Goal: Transaction & Acquisition: Purchase product/service

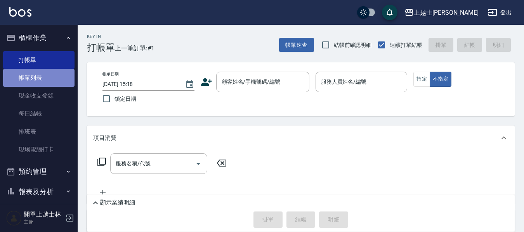
click at [51, 76] on link "帳單列表" at bounding box center [38, 78] width 71 height 18
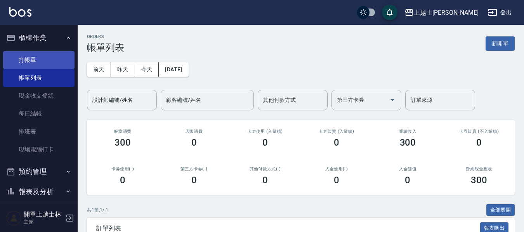
click at [49, 62] on link "打帳單" at bounding box center [38, 60] width 71 height 18
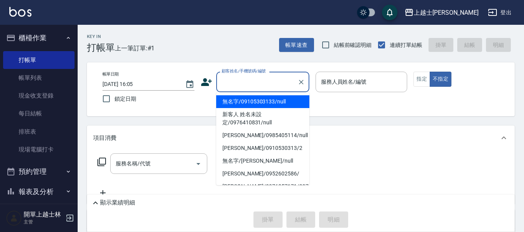
click at [244, 85] on input "顧客姓名/手機號碼/編號" at bounding box center [257, 82] width 75 height 14
click at [288, 101] on li "無名字/09105303133/null" at bounding box center [262, 101] width 93 height 13
type input "無名字/09105303133/null"
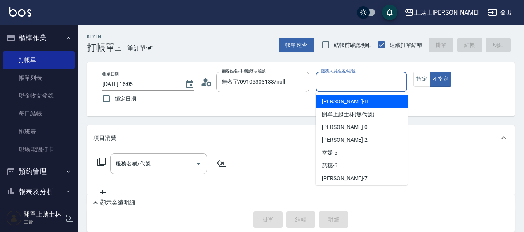
click at [351, 84] on input "服務人員姓名/編號" at bounding box center [361, 82] width 85 height 14
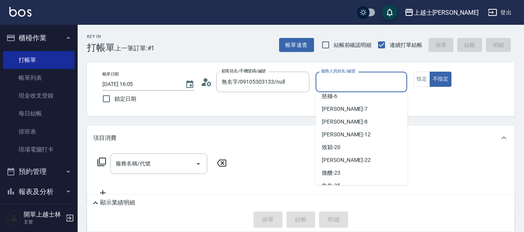
scroll to position [116, 0]
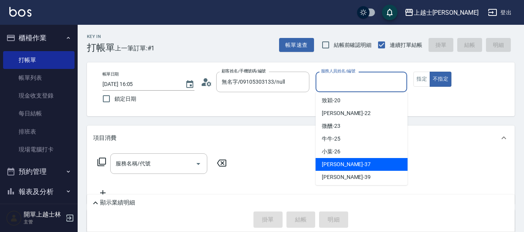
click at [374, 170] on div "[PERSON_NAME] -37" at bounding box center [362, 164] width 92 height 13
type input "[PERSON_NAME]-37"
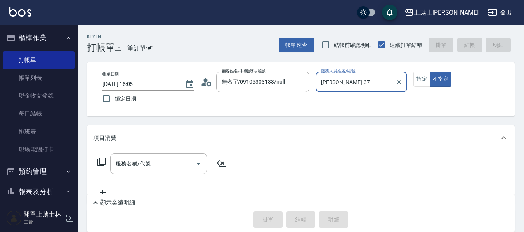
click at [132, 165] on div "服務名稱/代號 服務名稱/代號" at bounding box center [158, 164] width 97 height 21
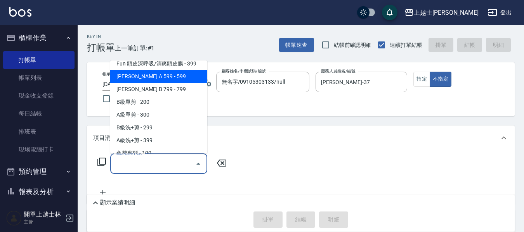
scroll to position [194, 0]
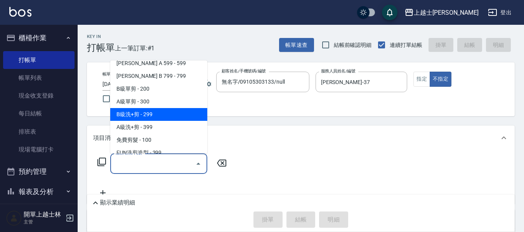
click at [170, 116] on span "B級洗+剪 - 299" at bounding box center [158, 114] width 97 height 13
type input "B級洗+剪(203)"
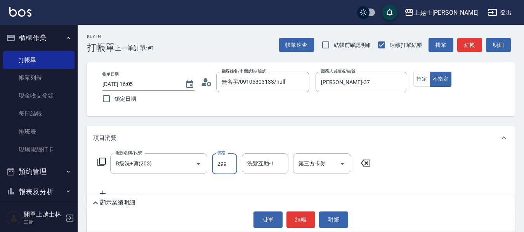
click at [234, 166] on input "299" at bounding box center [224, 164] width 25 height 21
type input "600"
click at [284, 168] on input "洗髮互助-1" at bounding box center [265, 164] width 40 height 14
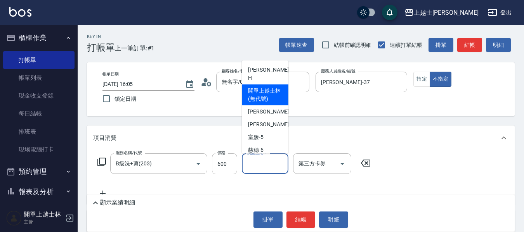
click at [250, 90] on span "開單上越士林 (無代號)" at bounding box center [265, 95] width 34 height 16
type input "開單上越士林(無代號)"
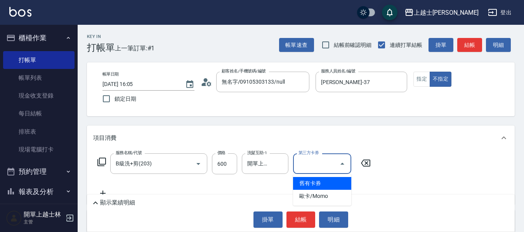
click at [334, 160] on input "第三方卡券" at bounding box center [317, 164] width 40 height 14
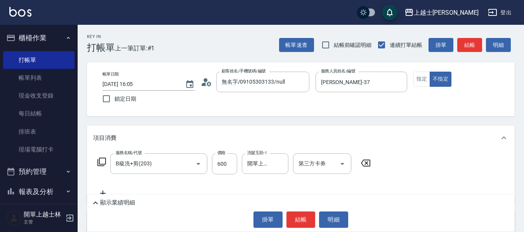
click at [392, 132] on div "項目消費" at bounding box center [301, 138] width 428 height 25
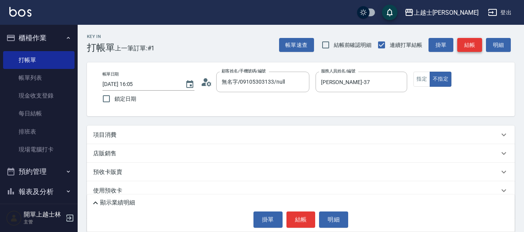
click at [469, 38] on button "結帳" at bounding box center [469, 45] width 25 height 14
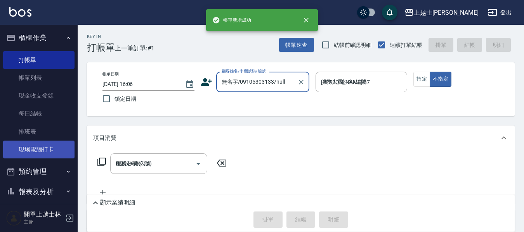
type input "[DATE] 16:06"
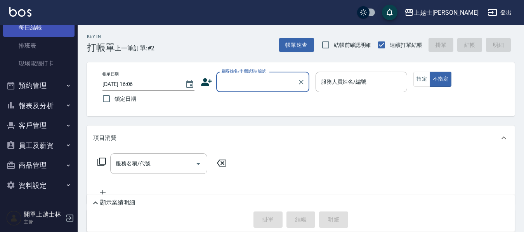
scroll to position [87, 0]
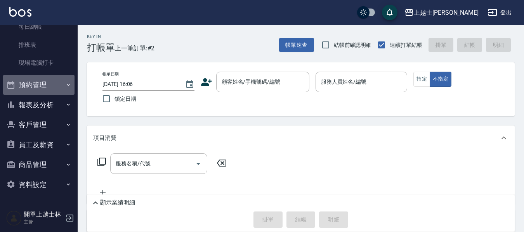
click at [48, 81] on button "預約管理" at bounding box center [38, 85] width 71 height 20
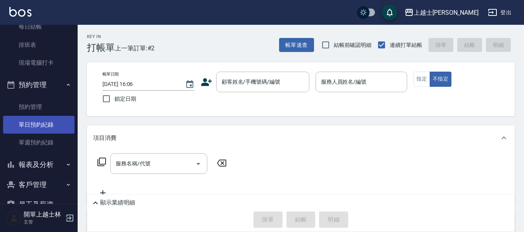
scroll to position [126, 0]
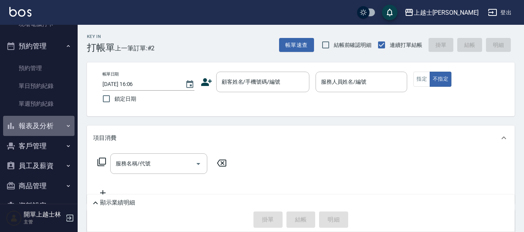
click at [51, 123] on button "報表及分析" at bounding box center [38, 126] width 71 height 20
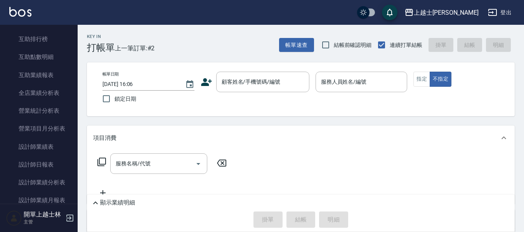
scroll to position [402, 0]
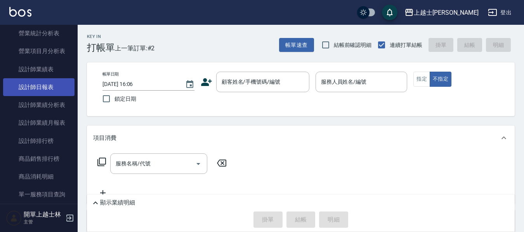
click at [55, 82] on link "設計師日報表" at bounding box center [38, 87] width 71 height 18
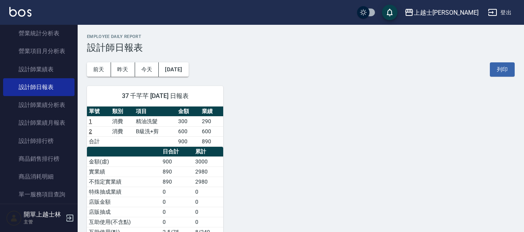
click at [158, 125] on td "精油洗髮" at bounding box center [155, 121] width 43 height 10
click at [126, 67] on button "昨天" at bounding box center [123, 69] width 24 height 14
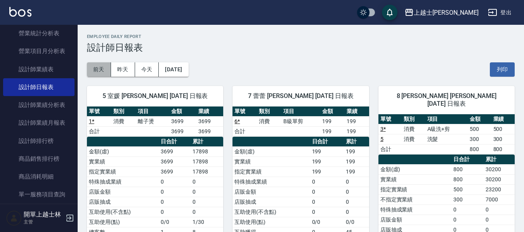
click at [106, 67] on button "前天" at bounding box center [99, 69] width 24 height 14
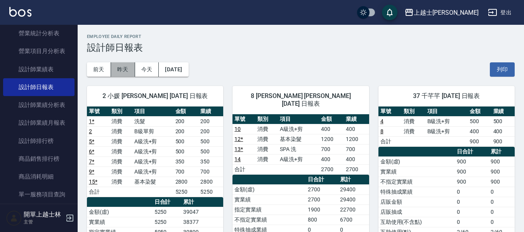
click at [118, 66] on button "昨天" at bounding box center [123, 69] width 24 height 14
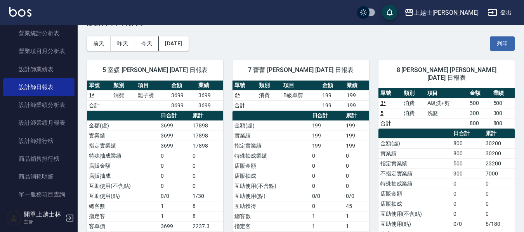
scroll to position [39, 0]
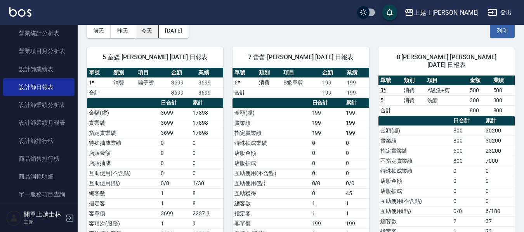
click at [152, 36] on button "今天" at bounding box center [147, 31] width 24 height 14
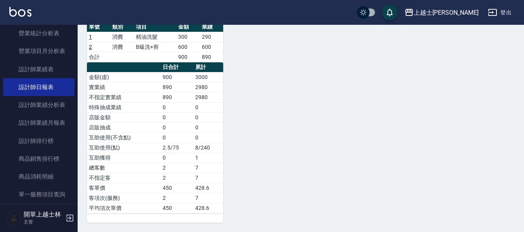
scroll to position [7, 0]
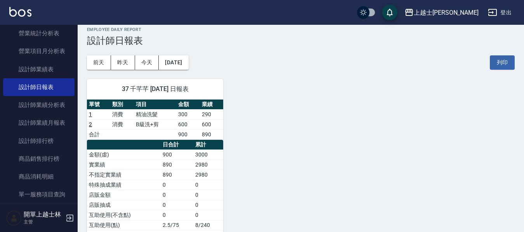
drag, startPoint x: 272, startPoint y: 80, endPoint x: 223, endPoint y: 139, distance: 76.6
click at [223, 139] on td "890" at bounding box center [211, 135] width 23 height 10
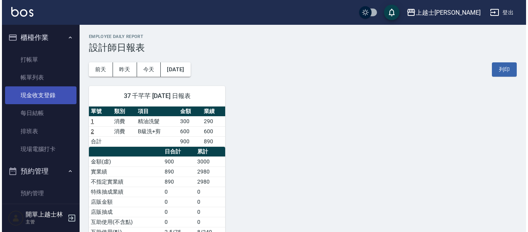
scroll to position [0, 0]
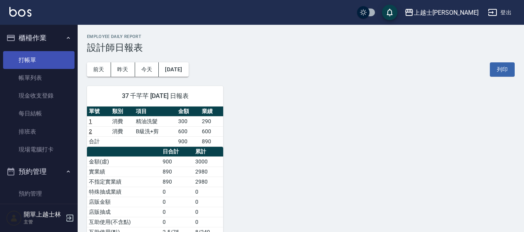
click at [42, 62] on link "打帳單" at bounding box center [38, 60] width 71 height 18
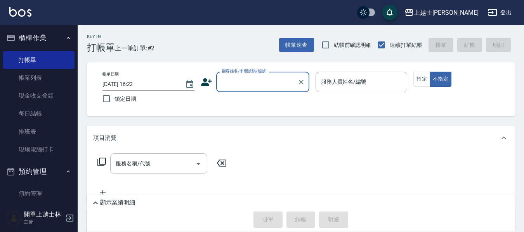
click at [242, 78] on input "顧客姓名/手機號碼/編號" at bounding box center [257, 82] width 75 height 14
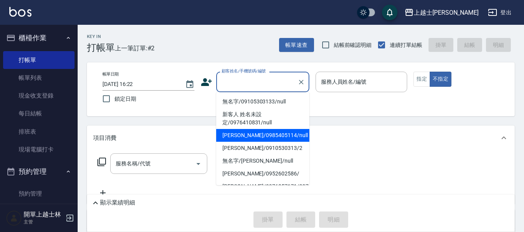
click at [259, 133] on li "[PERSON_NAME]/0985405114/null" at bounding box center [262, 135] width 93 height 13
type input "[PERSON_NAME]/0985405114/null"
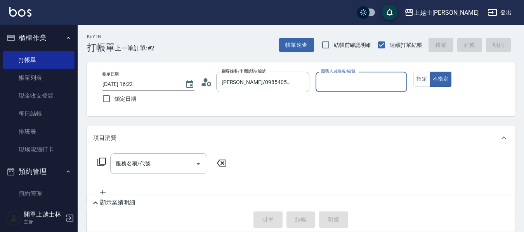
drag, startPoint x: 418, startPoint y: 80, endPoint x: 231, endPoint y: 139, distance: 196.3
click at [418, 81] on button "指定" at bounding box center [421, 79] width 17 height 15
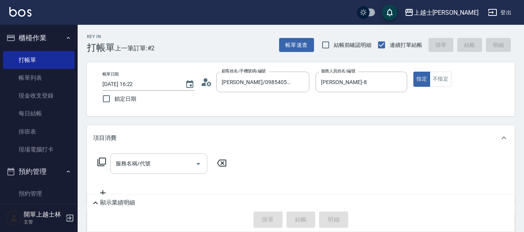
type input "[PERSON_NAME]-8"
click at [100, 165] on icon at bounding box center [101, 162] width 9 height 9
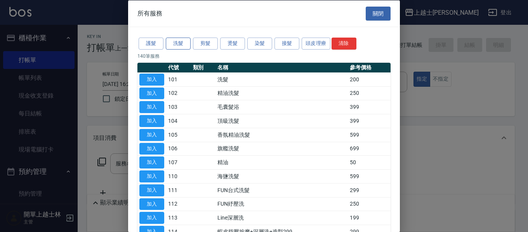
click at [177, 45] on button "洗髮" at bounding box center [178, 44] width 25 height 12
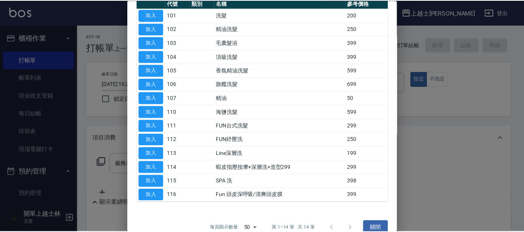
scroll to position [77, 0]
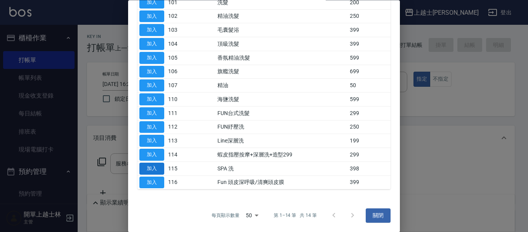
click at [153, 164] on button "加入" at bounding box center [151, 169] width 25 height 12
type input "SPA 洗(115)"
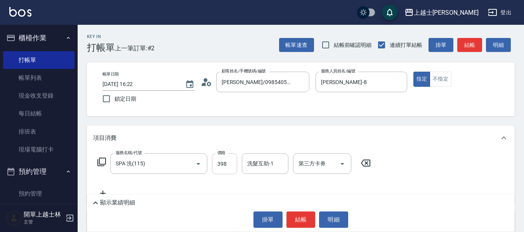
click at [219, 163] on input "398" at bounding box center [224, 164] width 25 height 21
type input "700"
click at [456, 41] on div "帳單速查 結帳前確認明細 連續打單結帳 掛單 結帳 明細" at bounding box center [397, 45] width 236 height 16
click at [461, 45] on button "結帳" at bounding box center [469, 45] width 25 height 14
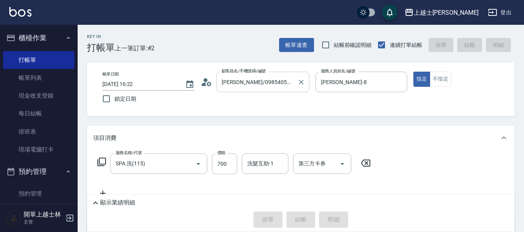
type input "[DATE] 16:27"
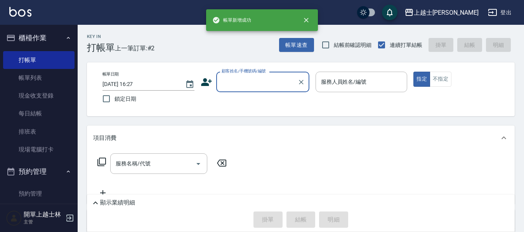
click at [264, 80] on input "顧客姓名/手機號碼/編號" at bounding box center [257, 82] width 75 height 14
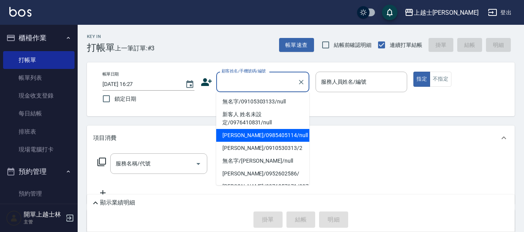
click at [273, 138] on li "[PERSON_NAME]/0985405114/null" at bounding box center [262, 135] width 93 height 13
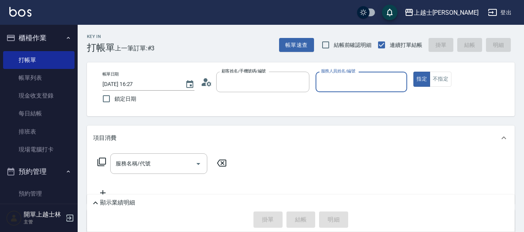
type input "[PERSON_NAME]/0985405114/null"
type input "[PERSON_NAME]-8"
click at [442, 76] on button "不指定" at bounding box center [441, 79] width 22 height 15
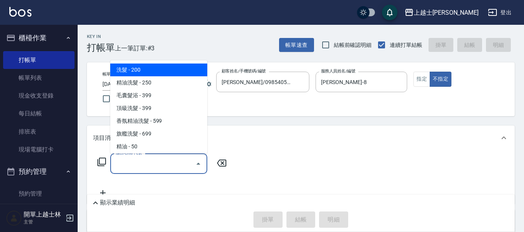
click at [124, 170] on input "服務名稱/代號" at bounding box center [153, 164] width 78 height 14
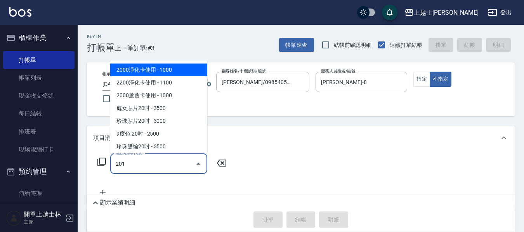
type input "B級單剪(201)"
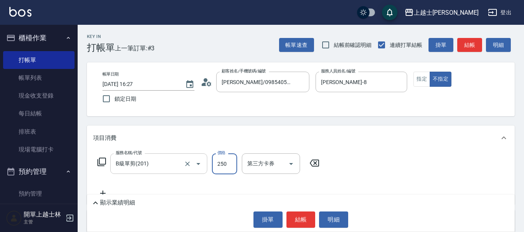
type input "250"
click at [476, 45] on button "結帳" at bounding box center [469, 45] width 25 height 14
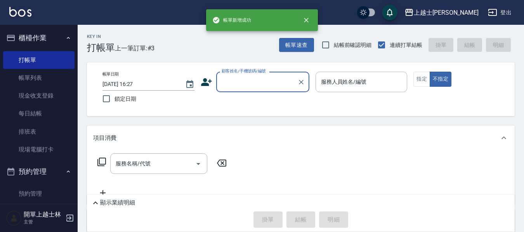
click at [257, 89] on div "顧客姓名/手機號碼/編號" at bounding box center [262, 82] width 93 height 21
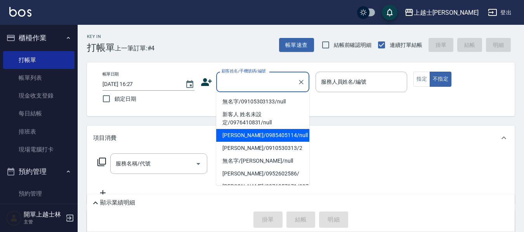
click at [255, 136] on li "[PERSON_NAME]/0985405114/null" at bounding box center [262, 135] width 93 height 13
type input "[PERSON_NAME]/0985405114/null"
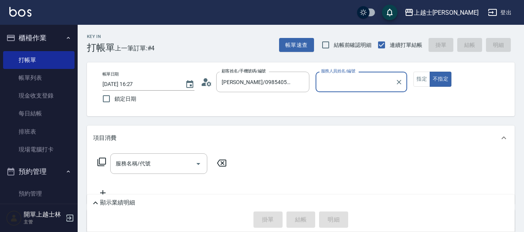
type input "[PERSON_NAME]-8"
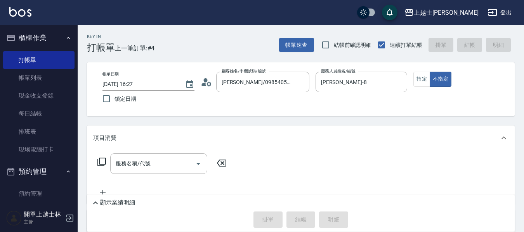
click at [102, 158] on icon at bounding box center [101, 162] width 9 height 9
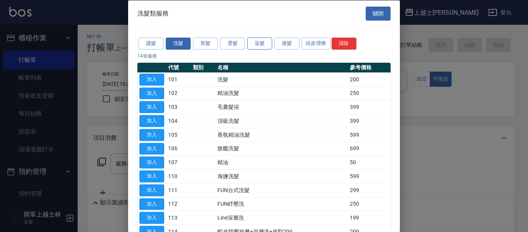
click at [250, 44] on button "染髮" at bounding box center [259, 44] width 25 height 12
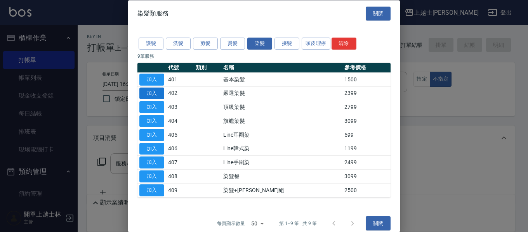
click at [148, 89] on button "加入" at bounding box center [151, 93] width 25 height 12
type input "嚴選染髮(402)"
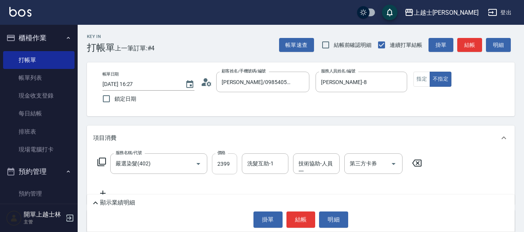
click at [229, 159] on input "2399" at bounding box center [224, 164] width 25 height 21
type input "2300"
click at [465, 37] on div "帳單速查 結帳前確認明細 連續打單結帳 掛單 結帳 明細" at bounding box center [397, 45] width 236 height 16
click at [467, 45] on button "結帳" at bounding box center [469, 45] width 25 height 14
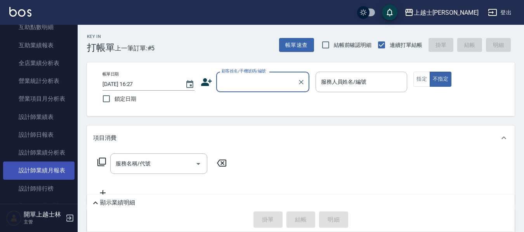
scroll to position [349, 0]
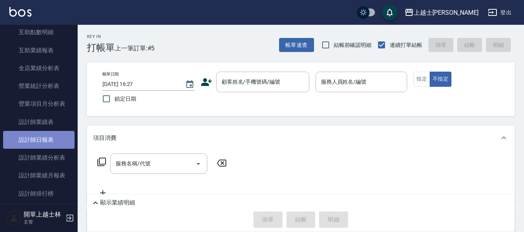
click at [51, 141] on link "設計師日報表" at bounding box center [38, 140] width 71 height 18
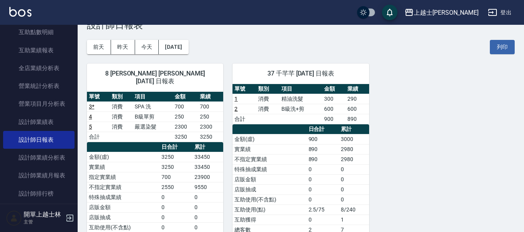
scroll to position [39, 0]
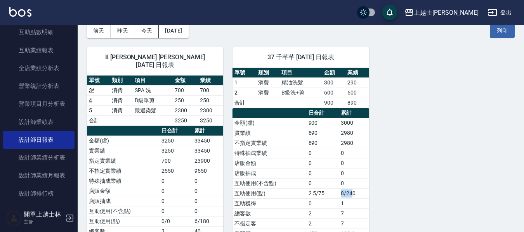
drag, startPoint x: 328, startPoint y: 191, endPoint x: 357, endPoint y: 201, distance: 31.2
click at [357, 201] on tbody "金額(虛) 900 3000 實業績 890 2980 不指定實業績 890 2980 特殊抽成業績 0 0 店販金額 0 0 店販抽成 0 0 互助使用(不…" at bounding box center [300, 188] width 136 height 141
click at [357, 201] on td "1" at bounding box center [354, 204] width 30 height 10
drag, startPoint x: 310, startPoint y: 195, endPoint x: 357, endPoint y: 202, distance: 47.4
click at [357, 199] on tbody "金額(虛) 900 3000 實業績 890 2980 不指定實業績 890 2980 特殊抽成業績 0 0 店販金額 0 0 店販抽成 0 0 互助使用(不…" at bounding box center [300, 188] width 136 height 141
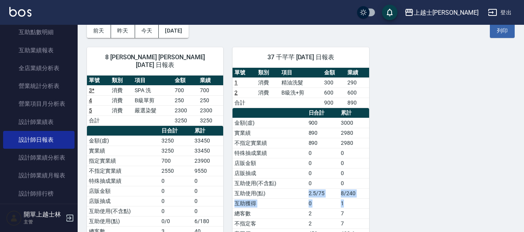
click at [356, 202] on td "1" at bounding box center [354, 204] width 30 height 10
click at [404, 185] on div "8 [PERSON_NAME] [PERSON_NAME] [DATE] 日報表 單號 類別 項目 金額 業績 3 * 消費 SPA 洗 700 700 4 …" at bounding box center [296, 167] width 437 height 259
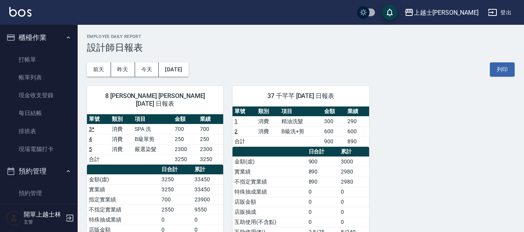
scroll to position [0, 0]
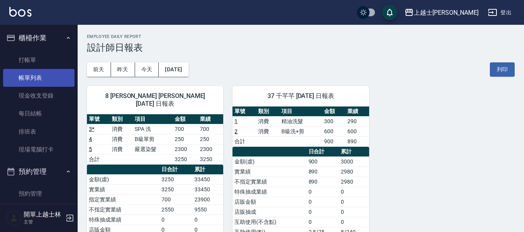
drag, startPoint x: 41, startPoint y: 61, endPoint x: 44, endPoint y: 70, distance: 9.5
click at [41, 61] on link "打帳單" at bounding box center [38, 60] width 71 height 18
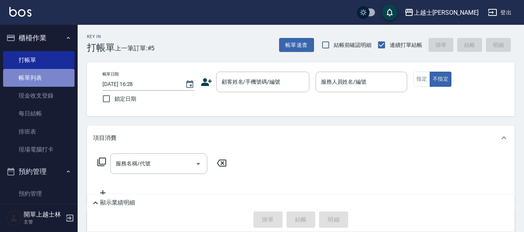
click at [57, 85] on link "帳單列表" at bounding box center [38, 78] width 71 height 18
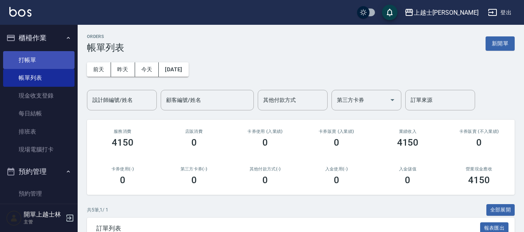
click at [49, 58] on link "打帳單" at bounding box center [38, 60] width 71 height 18
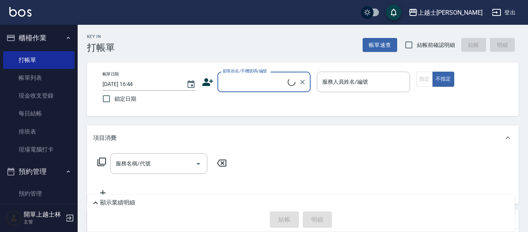
click at [240, 81] on input "顧客姓名/手機號碼/編號" at bounding box center [254, 82] width 67 height 14
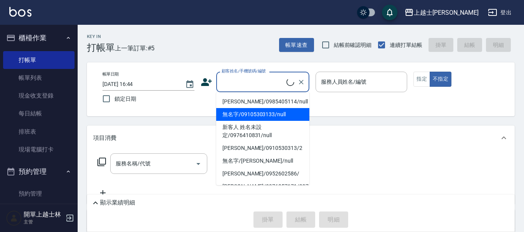
click at [263, 112] on li "無名字/09105303133/null" at bounding box center [262, 114] width 93 height 13
type input "無名字/09105303133/null"
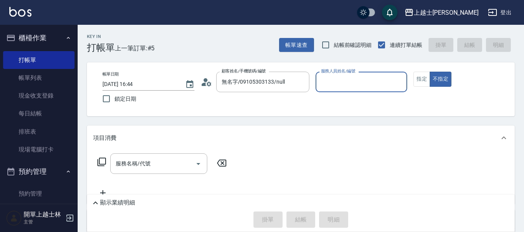
click at [349, 82] on input "服務人員姓名/編號" at bounding box center [361, 82] width 85 height 14
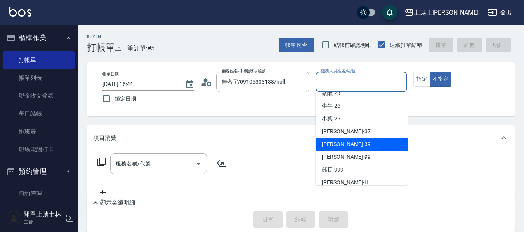
scroll to position [144, 0]
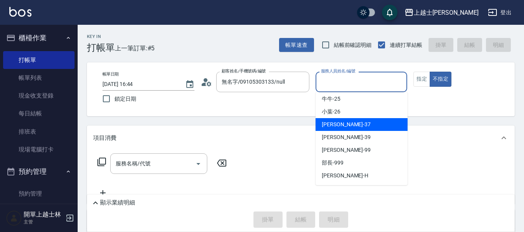
click at [361, 122] on div "[PERSON_NAME] -37" at bounding box center [362, 124] width 92 height 13
type input "[PERSON_NAME]-37"
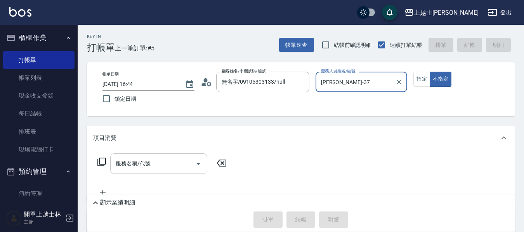
click at [179, 167] on input "服務名稱/代號" at bounding box center [153, 164] width 78 height 14
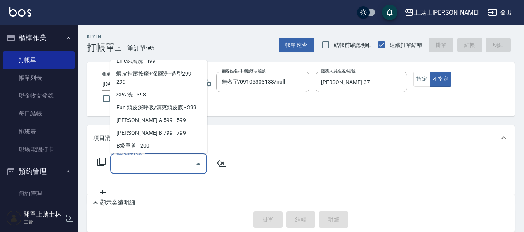
scroll to position [194, 0]
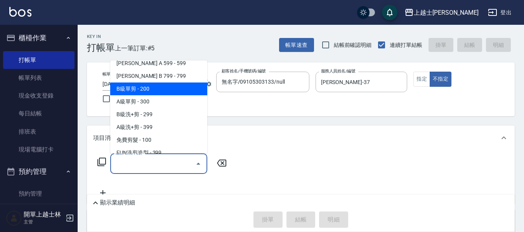
click at [158, 91] on span "B級單剪 - 200" at bounding box center [158, 89] width 97 height 13
type input "B級單剪(201)"
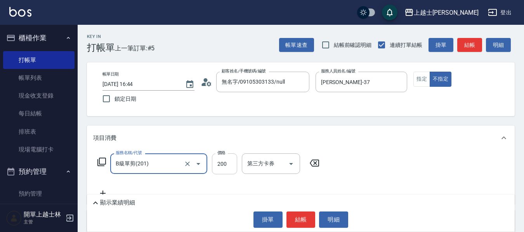
click at [229, 165] on input "200" at bounding box center [224, 164] width 25 height 21
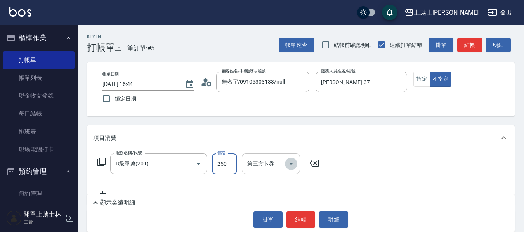
click at [285, 165] on button "Open" at bounding box center [291, 164] width 12 height 12
type input "250"
click at [472, 45] on button "結帳" at bounding box center [469, 45] width 25 height 14
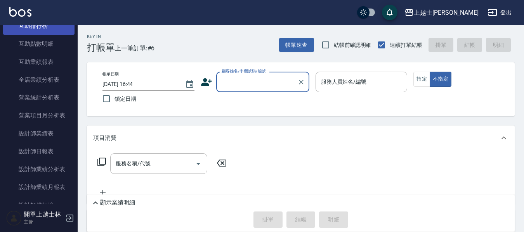
scroll to position [349, 0]
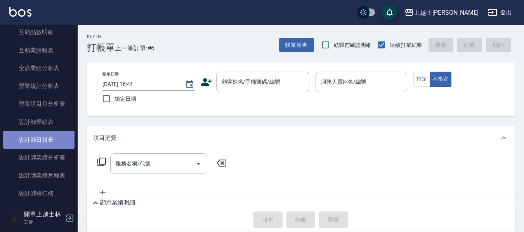
click at [60, 138] on link "設計師日報表" at bounding box center [38, 140] width 71 height 18
